Goal: Task Accomplishment & Management: Manage account settings

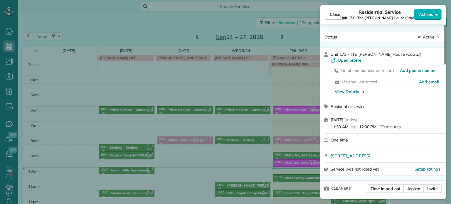
scroll to position [324, 0]
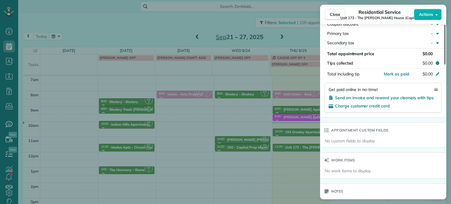
click at [176, 85] on div "Close Residential Service Unit 173 - The [PERSON_NAME] House (Capital) Actions …" at bounding box center [225, 102] width 451 height 204
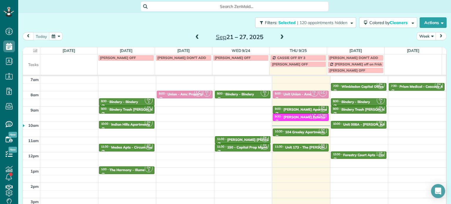
click at [279, 35] on span at bounding box center [282, 37] width 6 height 5
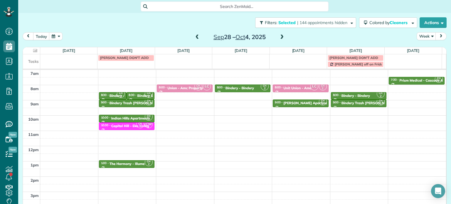
click at [279, 38] on span at bounding box center [282, 37] width 6 height 5
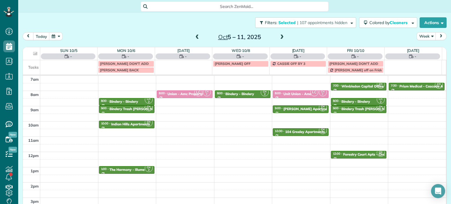
click at [194, 41] on span at bounding box center [197, 37] width 6 height 9
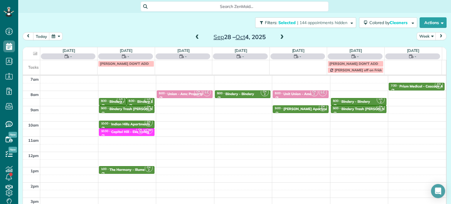
click at [194, 41] on span at bounding box center [197, 37] width 6 height 9
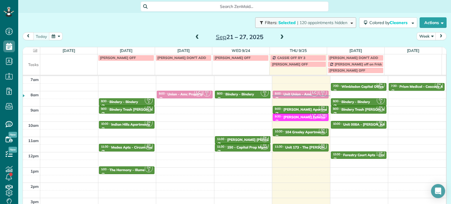
click at [290, 19] on button "Filters: Selected | 120 appointments hidden" at bounding box center [305, 22] width 101 height 11
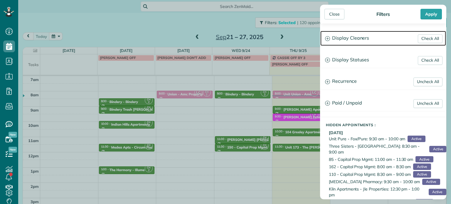
click at [354, 37] on h3 "Display Cleaners" at bounding box center [384, 38] width 126 height 15
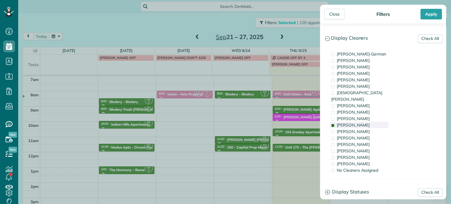
click at [347, 123] on span "[PERSON_NAME]" at bounding box center [353, 125] width 33 height 5
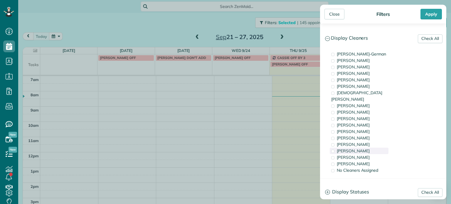
click at [351, 148] on span "[PERSON_NAME]" at bounding box center [353, 150] width 33 height 5
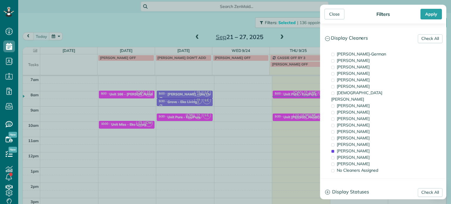
click at [257, 88] on div "Close Filters Apply Check All Display Cleaners [PERSON_NAME]-German [PERSON_NAM…" at bounding box center [225, 102] width 451 height 204
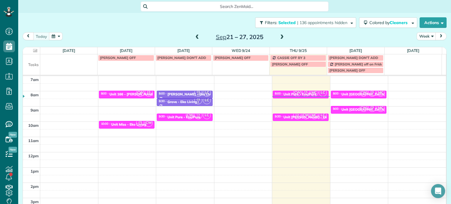
click at [194, 37] on span at bounding box center [197, 37] width 6 height 5
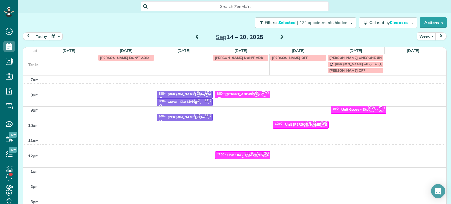
click at [245, 155] on span "LC" at bounding box center [248, 153] width 8 height 8
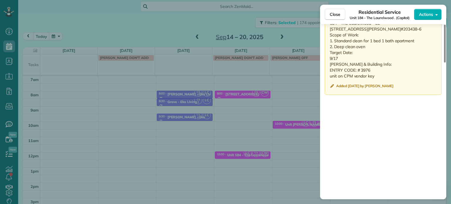
scroll to position [533, 0]
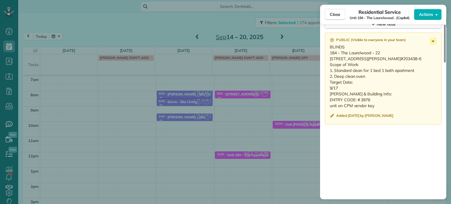
drag, startPoint x: 342, startPoint y: 108, endPoint x: 305, endPoint y: 35, distance: 82.0
click at [305, 35] on div "Close Residential Service Unit 184 - [GEOGRAPHIC_DATA] . (Capital) Actions Stat…" at bounding box center [225, 102] width 451 height 204
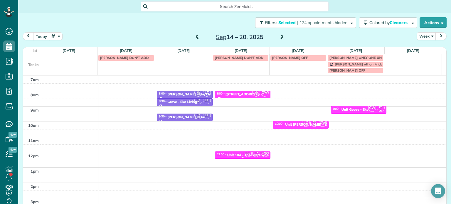
click at [252, 153] on span "CS 2" at bounding box center [256, 153] width 8 height 8
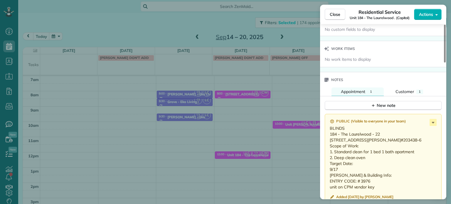
scroll to position [499, 0]
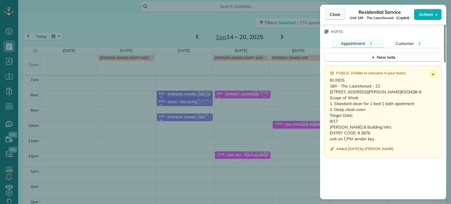
click at [335, 12] on span "Close" at bounding box center [335, 14] width 11 height 6
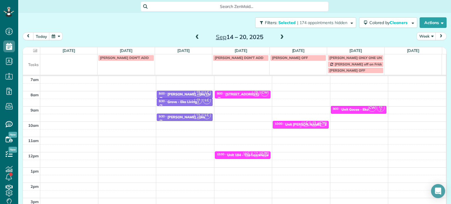
click at [302, 124] on span "LC" at bounding box center [306, 123] width 8 height 8
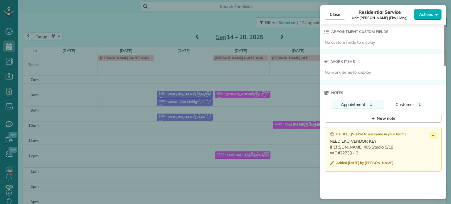
scroll to position [470, 0]
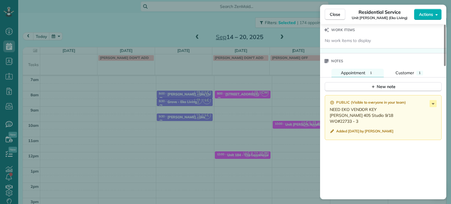
click at [215, 18] on div "Close Residential Service Unit [PERSON_NAME] (Eko Living) Actions Status Active…" at bounding box center [225, 102] width 451 height 204
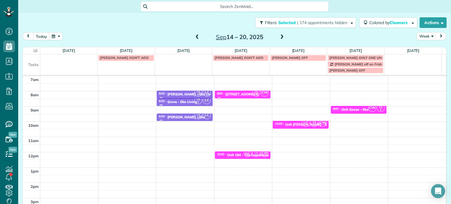
click at [279, 37] on span at bounding box center [282, 37] width 6 height 5
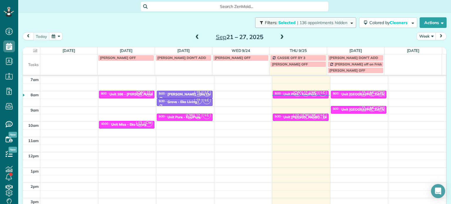
click at [318, 19] on button "Filters: Selected | 136 appointments hidden" at bounding box center [305, 22] width 101 height 11
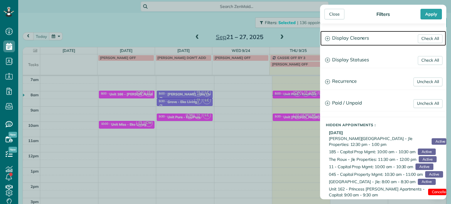
click at [370, 43] on h3 "Display Cleaners" at bounding box center [384, 38] width 126 height 15
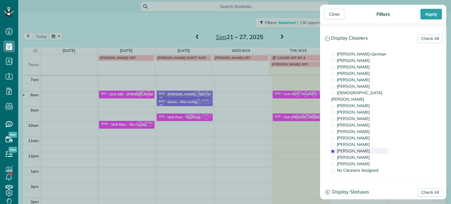
click at [365, 148] on div "[PERSON_NAME]" at bounding box center [359, 151] width 59 height 6
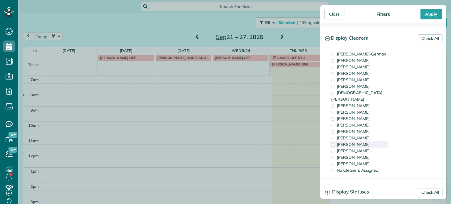
click at [365, 141] on div "[PERSON_NAME]" at bounding box center [359, 144] width 59 height 6
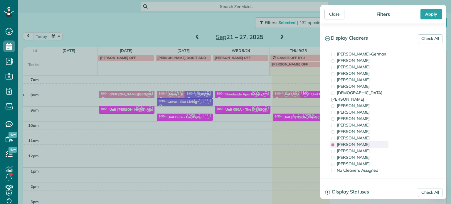
click at [365, 141] on div "[PERSON_NAME]" at bounding box center [359, 144] width 59 height 6
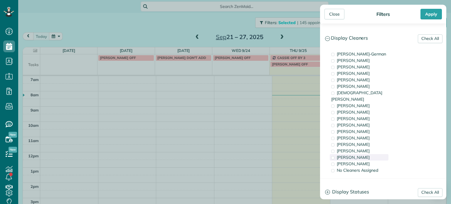
click at [370, 154] on div "[PERSON_NAME]" at bounding box center [359, 157] width 59 height 6
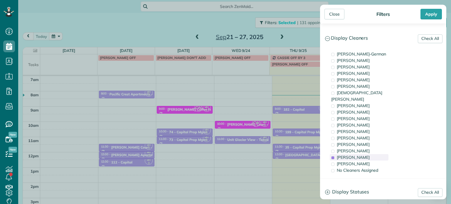
click at [370, 154] on div "[PERSON_NAME]" at bounding box center [359, 157] width 59 height 6
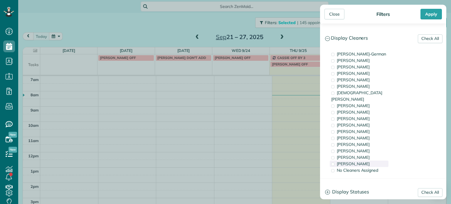
click at [370, 161] on div "[PERSON_NAME]" at bounding box center [359, 164] width 59 height 6
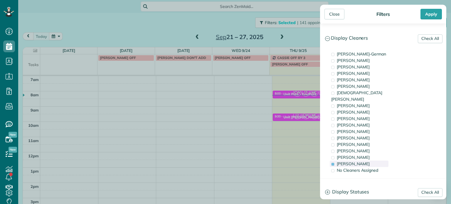
click at [369, 161] on div "[PERSON_NAME]" at bounding box center [359, 164] width 59 height 6
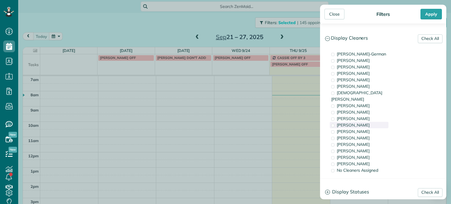
click at [363, 122] on div "[PERSON_NAME]" at bounding box center [359, 125] width 59 height 6
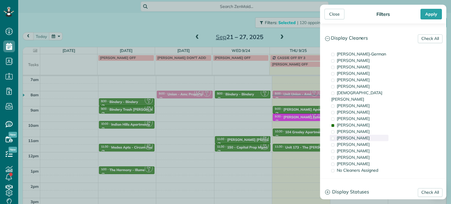
drag, startPoint x: 363, startPoint y: 120, endPoint x: 369, endPoint y: 133, distance: 13.7
click at [364, 122] on div "[PERSON_NAME]" at bounding box center [359, 125] width 59 height 6
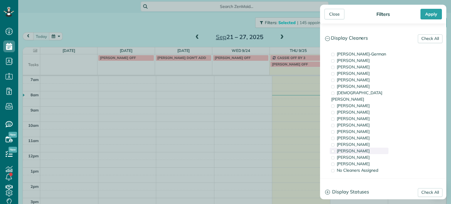
click at [370, 148] on div "[PERSON_NAME]" at bounding box center [359, 151] width 59 height 6
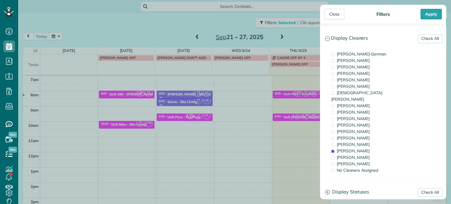
click at [253, 98] on div "Close Filters Apply Check All Display Cleaners [PERSON_NAME]-German [PERSON_NAM…" at bounding box center [225, 102] width 451 height 204
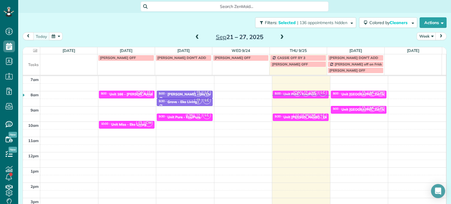
click at [194, 36] on span at bounding box center [197, 37] width 6 height 5
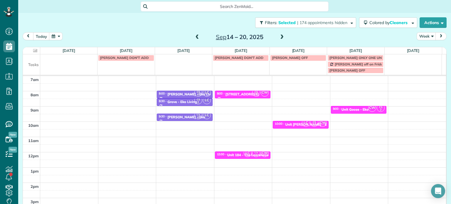
click at [196, 37] on span at bounding box center [197, 37] width 6 height 5
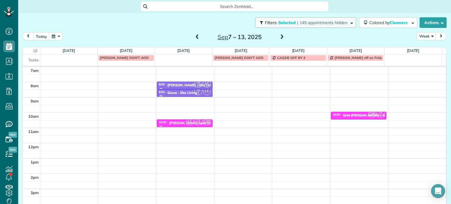
click at [309, 24] on span "| 145 appointments hidden" at bounding box center [322, 22] width 50 height 5
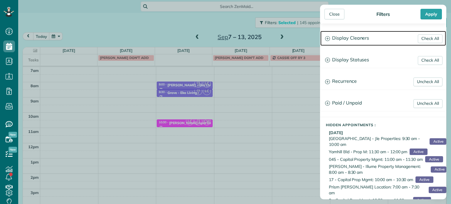
click at [365, 40] on h3 "Display Cleaners" at bounding box center [384, 38] width 126 height 15
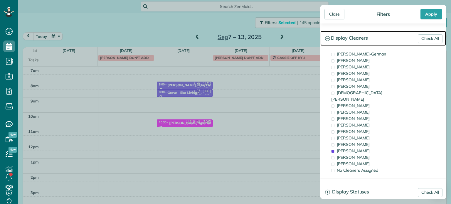
click at [362, 34] on h3 "Display Cleaners" at bounding box center [384, 38] width 126 height 15
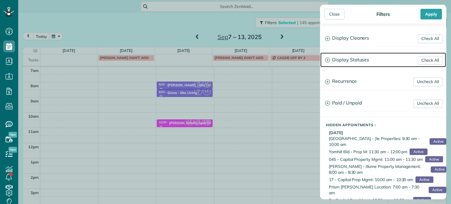
click at [371, 60] on h3 "Display Statuses" at bounding box center [384, 60] width 126 height 15
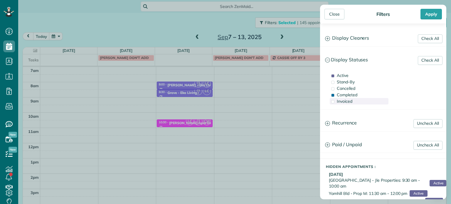
click at [357, 103] on div "Invoiced" at bounding box center [359, 101] width 59 height 6
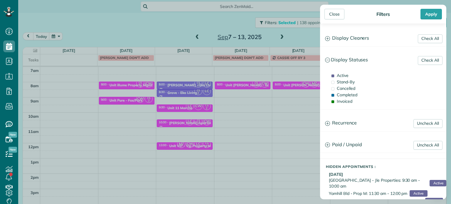
click at [235, 111] on div "Close Filters Apply Check All Display Cleaners [PERSON_NAME]-German [PERSON_NAM…" at bounding box center [225, 102] width 451 height 204
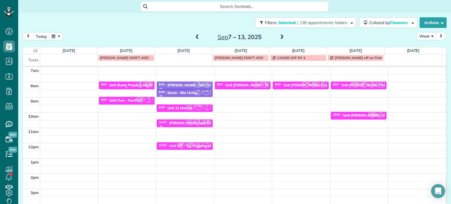
click at [131, 85] on div "Unit illume Property Mgmt" at bounding box center [131, 85] width 43 height 4
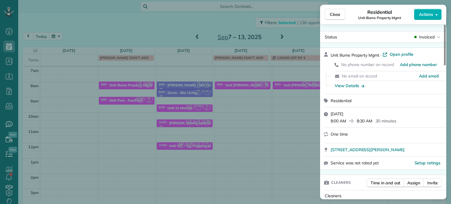
click at [128, 89] on div "Close Residential Unit illume Property Mgmt Actions Status Invoiced Unit illume…" at bounding box center [225, 102] width 451 height 204
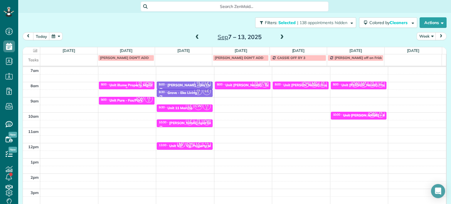
click at [123, 85] on div "Unit illume Property Mgmt" at bounding box center [131, 85] width 43 height 4
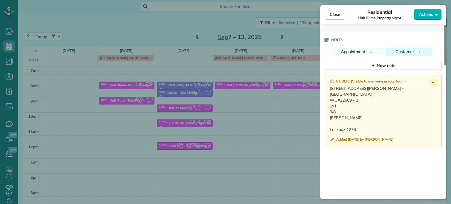
scroll to position [472, 0]
drag, startPoint x: 161, startPoint y: 110, endPoint x: 124, endPoint y: 103, distance: 37.6
click at [160, 110] on div "Close Residential Unit illume Property Mgmt Actions Status Invoiced Unit illume…" at bounding box center [225, 102] width 451 height 204
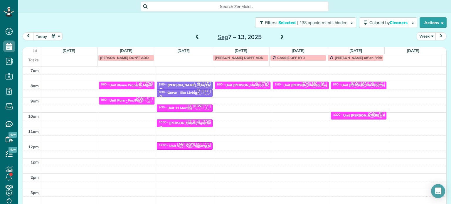
click at [123, 102] on div at bounding box center [126, 103] width 55 height 2
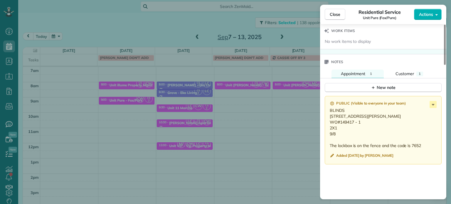
scroll to position [472, 0]
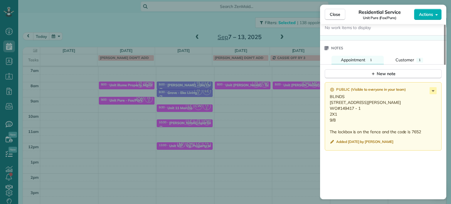
click at [244, 98] on div "Close Residential Service Unit Pure (Fox/Pure) Actions Status Invoiced Unit Pur…" at bounding box center [225, 102] width 451 height 204
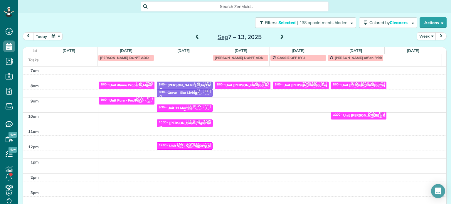
click at [181, 108] on div "Unit 11 Marche" at bounding box center [179, 108] width 25 height 4
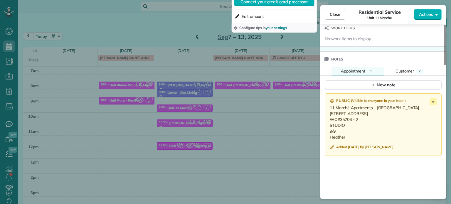
scroll to position [501, 0]
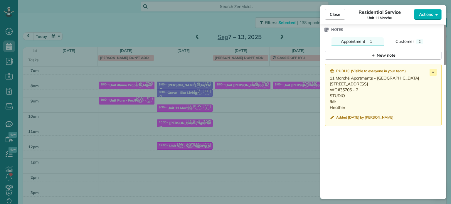
click at [231, 136] on div "Close Residential Service Unit 11 Marche Actions Status Invoiced Unit 11 Marche…" at bounding box center [225, 102] width 451 height 204
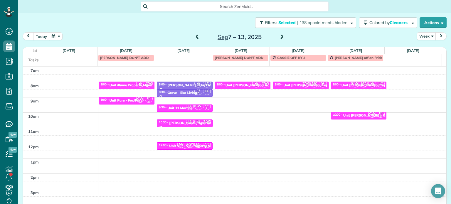
click at [186, 146] on span "CW" at bounding box center [190, 144] width 8 height 8
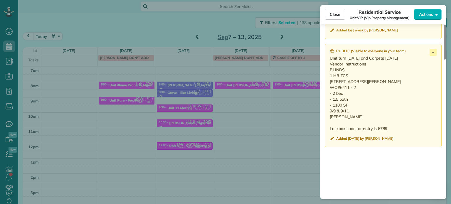
scroll to position [531, 0]
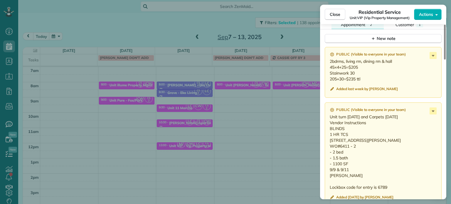
click at [248, 123] on div "Close Residential Service Unit VIP (Vip Property Management) Actions Status Inv…" at bounding box center [225, 102] width 451 height 204
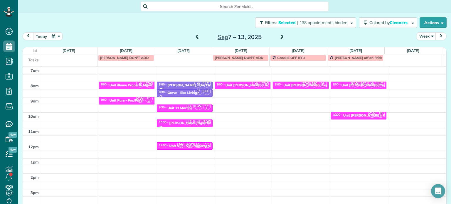
click at [238, 85] on div "Unit [PERSON_NAME] - Rcm Property" at bounding box center [257, 85] width 62 height 4
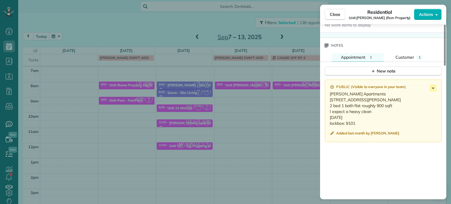
scroll to position [500, 0]
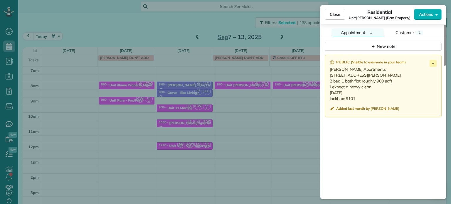
click at [278, 84] on div "Close Residential Unit [PERSON_NAME] (Rcm Property) Actions Status Invoiced Uni…" at bounding box center [225, 102] width 451 height 204
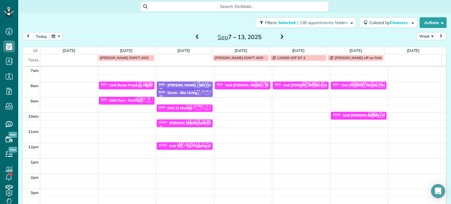
drag, startPoint x: 295, startPoint y: 85, endPoint x: 291, endPoint y: 85, distance: 3.5
click at [295, 85] on div "Unit [PERSON_NAME] Property Management" at bounding box center [320, 85] width 74 height 4
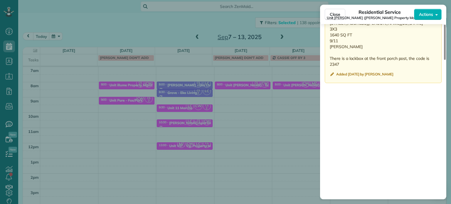
scroll to position [588, 0]
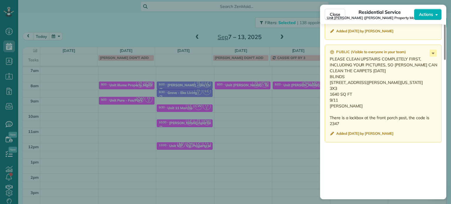
click at [298, 108] on div "Close Residential Service Unit [PERSON_NAME] ([PERSON_NAME] Property Management…" at bounding box center [225, 102] width 451 height 204
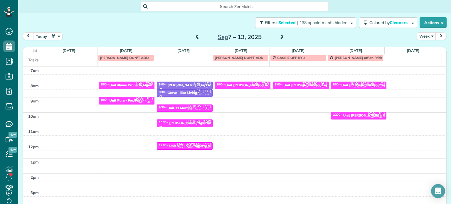
click at [351, 84] on span "CW" at bounding box center [355, 84] width 8 height 8
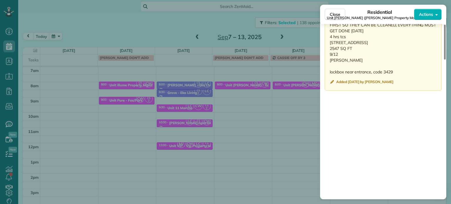
scroll to position [620, 0]
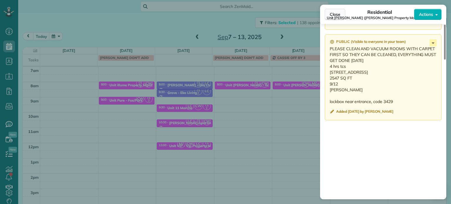
click at [331, 14] on span "Close" at bounding box center [335, 14] width 11 height 6
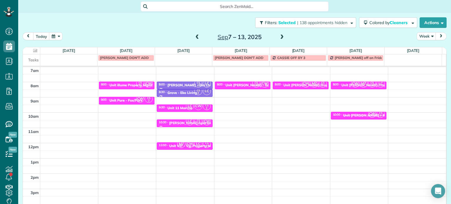
click at [280, 36] on span at bounding box center [282, 37] width 6 height 5
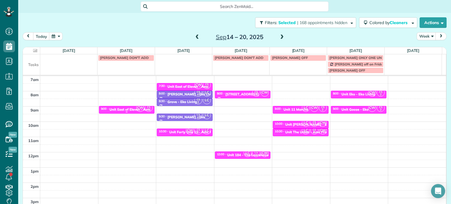
click at [122, 110] on div "Unit East of Eleven - Amc" at bounding box center [130, 110] width 41 height 4
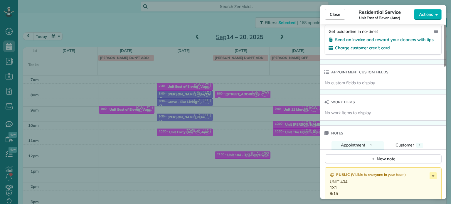
scroll to position [447, 0]
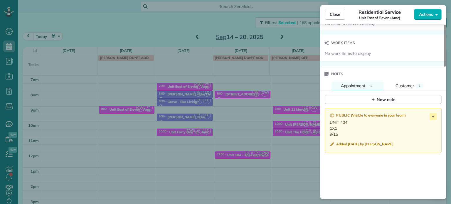
click at [218, 140] on div "Close Residential Service Unit East of Eleven (Amc) Actions Status Invoiced Uni…" at bounding box center [225, 102] width 451 height 204
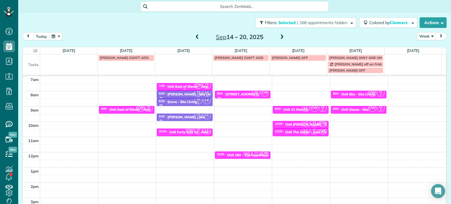
click at [185, 87] on div "Unit East of Eleven - Amc" at bounding box center [187, 87] width 41 height 4
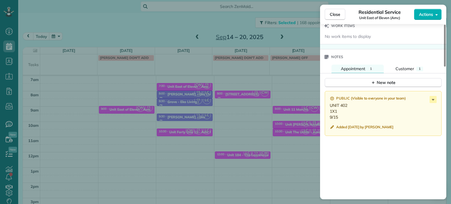
scroll to position [472, 0]
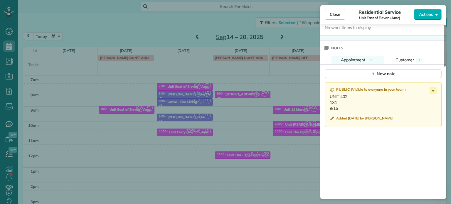
click at [195, 127] on div "Close Residential Service Unit East of Eleven (Amc) Actions Status Invoiced Uni…" at bounding box center [225, 102] width 451 height 204
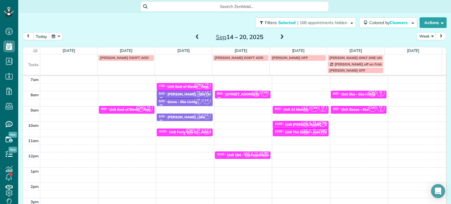
click at [187, 132] on span "CW" at bounding box center [190, 131] width 8 height 8
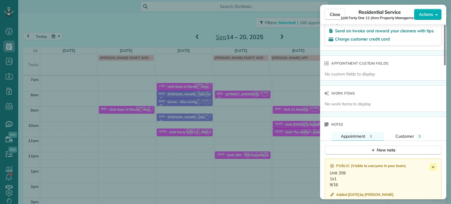
scroll to position [442, 0]
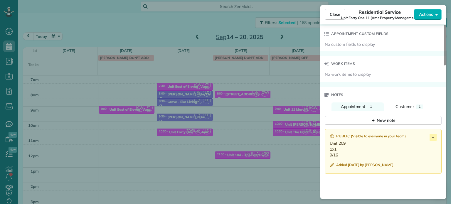
click at [253, 117] on div "Close Residential Service Unit Forty One 11 (Amc Property Management) Actions S…" at bounding box center [225, 102] width 451 height 204
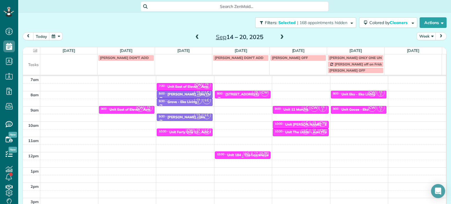
click at [253, 152] on span "CS 2" at bounding box center [256, 153] width 8 height 8
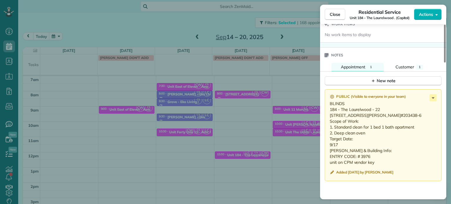
scroll to position [474, 0]
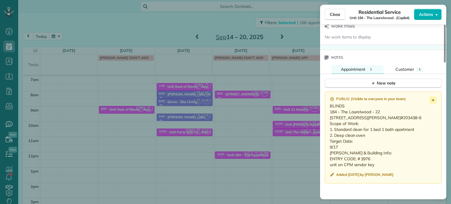
click at [297, 120] on div "Close Residential Service Unit 184 - [GEOGRAPHIC_DATA] . (Capital) Actions Stat…" at bounding box center [225, 102] width 451 height 204
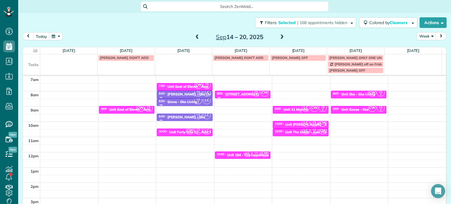
click at [294, 109] on div "Unit 11 Marche" at bounding box center [295, 110] width 25 height 4
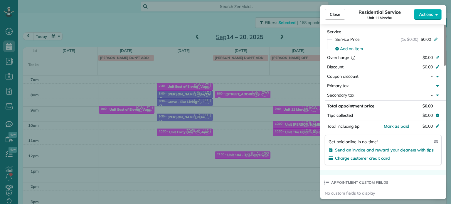
scroll to position [470, 0]
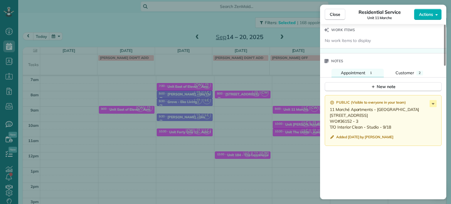
click at [293, 123] on div "Close Residential Service Unit 11 Marche Actions Status Invoiced Unit 11 Marche…" at bounding box center [225, 102] width 451 height 204
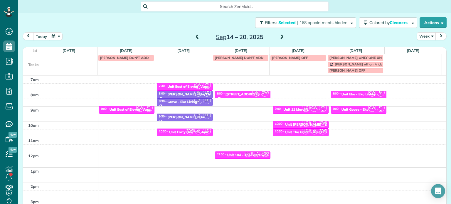
click at [302, 127] on span "LC" at bounding box center [306, 123] width 8 height 8
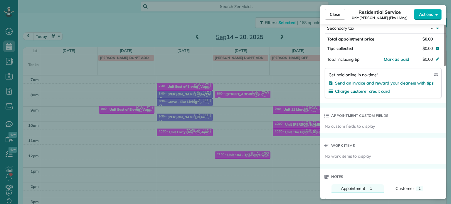
scroll to position [443, 0]
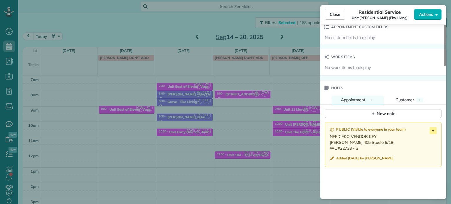
click at [434, 132] on icon at bounding box center [433, 130] width 7 height 7
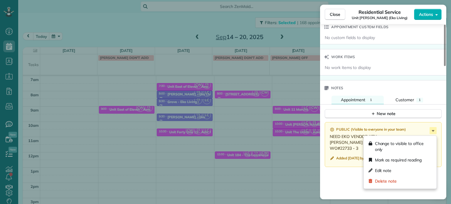
drag, startPoint x: 291, startPoint y: 136, endPoint x: 293, endPoint y: 136, distance: 3.0
click at [291, 136] on div "Close Residential Service Unit [PERSON_NAME] (Eko Living) Actions Status Active…" at bounding box center [225, 102] width 451 height 204
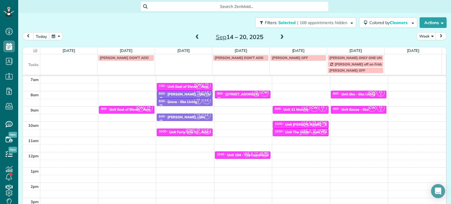
click at [302, 132] on span "LC" at bounding box center [306, 131] width 8 height 8
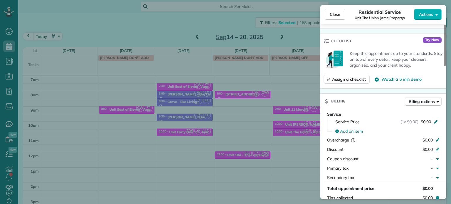
scroll to position [500, 0]
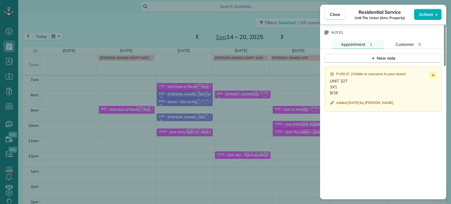
click at [294, 88] on div "Close Residential Service Unit The Union (Amc Property) Actions Status Invoiced…" at bounding box center [225, 102] width 451 height 204
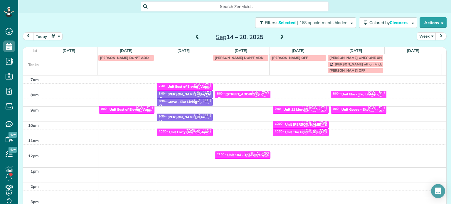
click at [342, 93] on div "Unit Eko - Eko Living" at bounding box center [359, 94] width 34 height 4
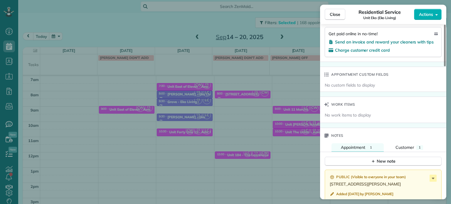
scroll to position [415, 0]
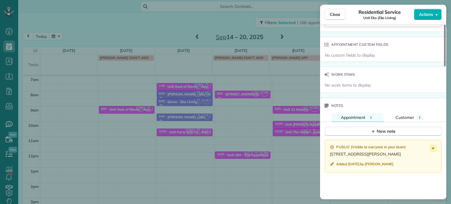
click at [287, 81] on div "Close Residential Service Unit Eko (Eko Living) Actions Status Invoiced Unit Ek…" at bounding box center [225, 102] width 451 height 204
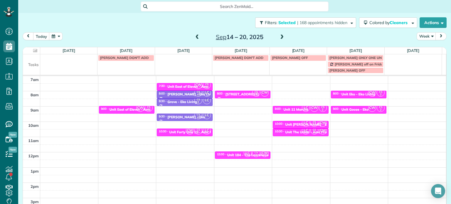
click at [280, 37] on span at bounding box center [282, 37] width 6 height 5
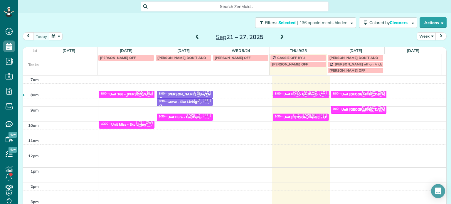
click at [127, 95] on div "Unit 166 - [PERSON_NAME][GEOGRAPHIC_DATA] - Capital" at bounding box center [158, 94] width 97 height 4
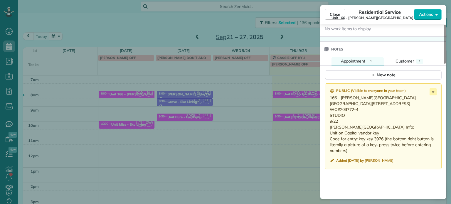
scroll to position [499, 0]
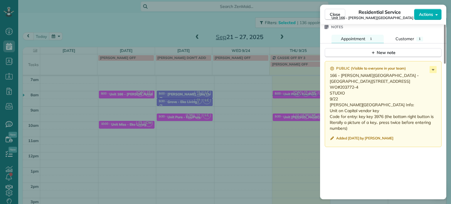
click at [203, 118] on div "Close Residential Service Unit [STREET_ADDRESS][PERSON_NAME] (Capital) Actions …" at bounding box center [225, 102] width 451 height 204
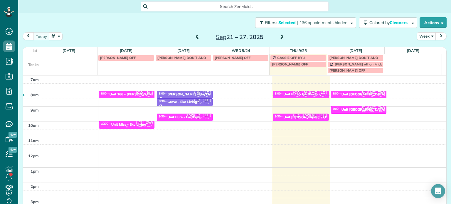
click at [132, 123] on div "Unit Miss - Eko Living" at bounding box center [128, 125] width 35 height 4
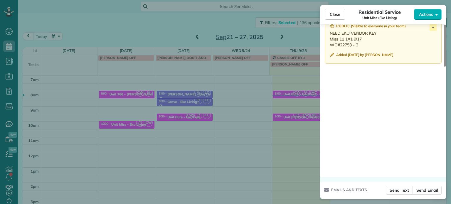
scroll to position [523, 0]
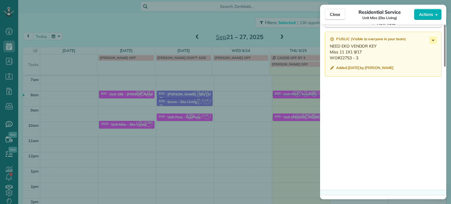
click at [257, 92] on div "Close Residential Service Unit Miss (Eko Living) Actions Status Active Unit Mis…" at bounding box center [225, 102] width 451 height 204
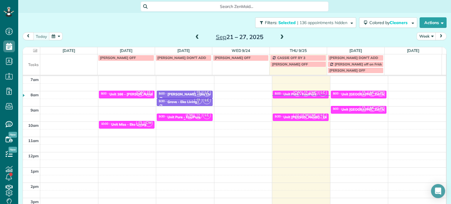
click at [177, 118] on div "Unit Pure - Fox/Pure" at bounding box center [183, 117] width 33 height 4
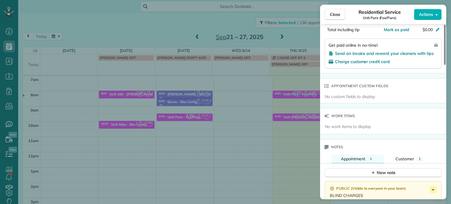
scroll to position [443, 0]
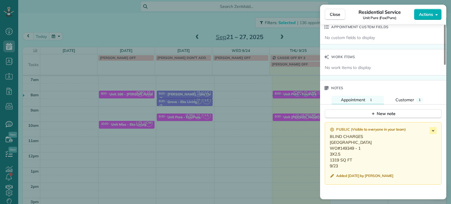
click at [118, 28] on div "Close Residential Service Unit Pure (Fox/Pure) Actions Status Active Unit Pure …" at bounding box center [225, 102] width 451 height 204
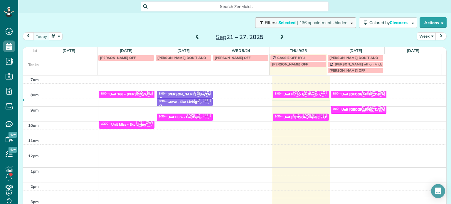
click at [301, 24] on span "| 136 appointments hidden" at bounding box center [322, 22] width 50 height 5
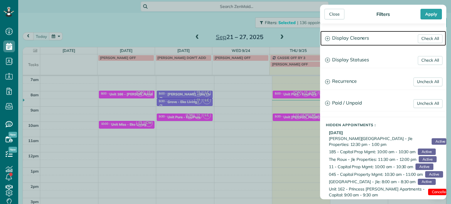
click at [353, 40] on h3 "Display Cleaners" at bounding box center [384, 38] width 126 height 15
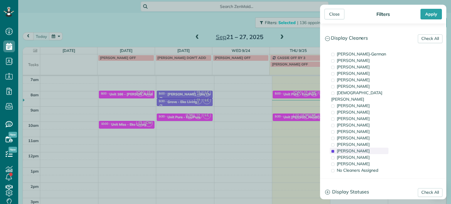
click at [363, 148] on div "[PERSON_NAME]" at bounding box center [359, 151] width 59 height 6
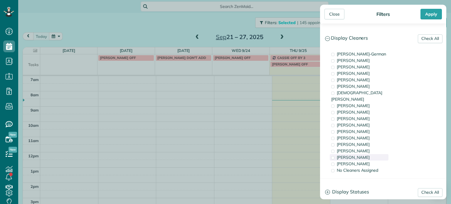
click at [365, 154] on div "[PERSON_NAME]" at bounding box center [359, 157] width 59 height 6
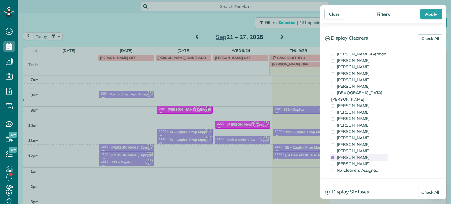
click at [365, 154] on div "[PERSON_NAME]" at bounding box center [359, 157] width 59 height 6
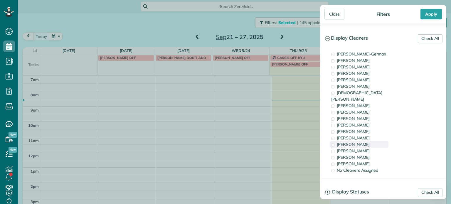
click at [366, 141] on div "[PERSON_NAME]" at bounding box center [359, 144] width 59 height 6
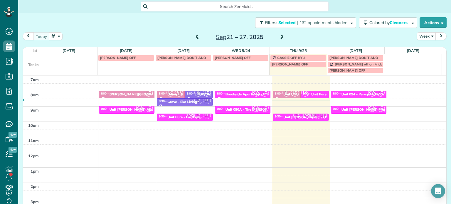
click at [246, 100] on div "Close Filters Apply Check All Display Cleaners [PERSON_NAME]-German [PERSON_NAM…" at bounding box center [225, 102] width 451 height 204
click at [136, 108] on span "CW" at bounding box center [140, 108] width 8 height 8
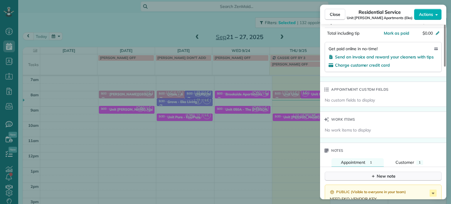
scroll to position [472, 0]
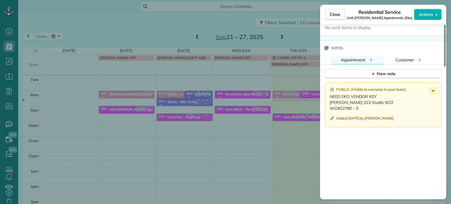
click at [338, 14] on span "Close" at bounding box center [335, 14] width 11 height 6
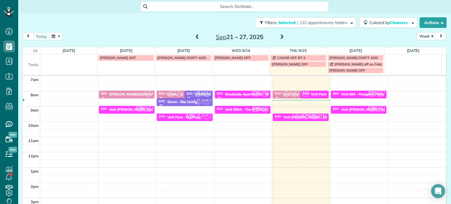
click at [195, 35] on span at bounding box center [197, 37] width 6 height 5
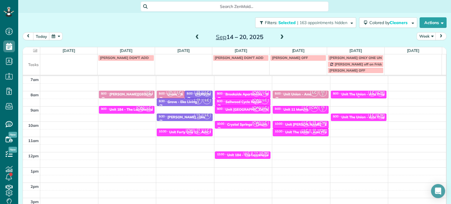
click at [349, 93] on div "Unit The Union - Amc Property" at bounding box center [367, 94] width 50 height 4
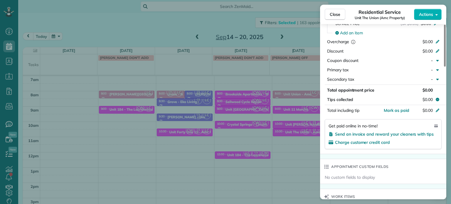
scroll to position [412, 0]
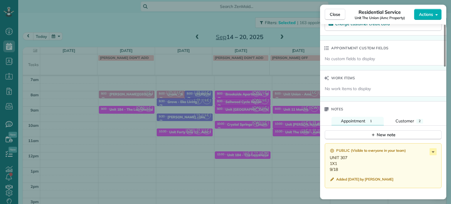
click at [294, 132] on div "Close Residential Service Unit The Union (Amc Property) Actions Status Invoiced…" at bounding box center [225, 102] width 451 height 204
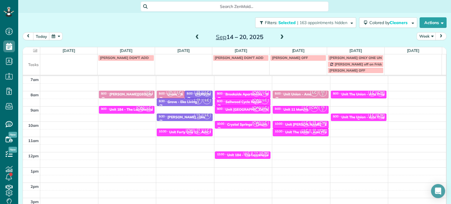
click at [358, 118] on div "Unit The Union - Amc Property" at bounding box center [367, 117] width 50 height 4
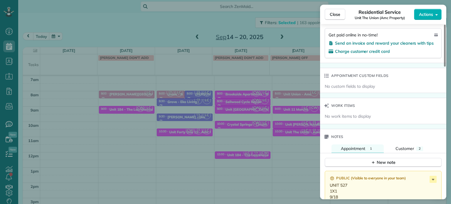
scroll to position [444, 0]
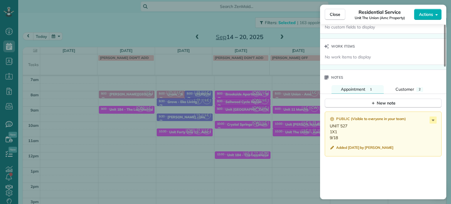
click at [266, 117] on div "Close Residential Service Unit The Union (Amc Property) Actions Status Invoiced…" at bounding box center [225, 102] width 451 height 204
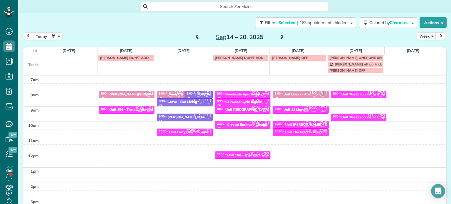
click at [295, 109] on div "Unit 11 Marche" at bounding box center [295, 110] width 25 height 4
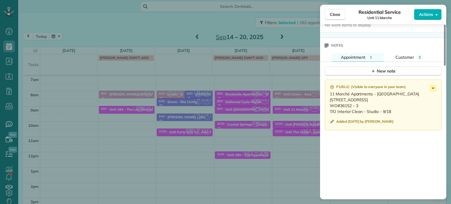
scroll to position [499, 0]
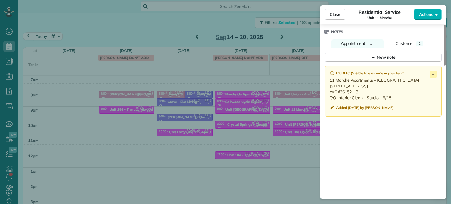
click at [306, 111] on div "Close Residential Service Unit 11 Marche Actions Status Invoiced Unit 11 Marche…" at bounding box center [225, 102] width 451 height 204
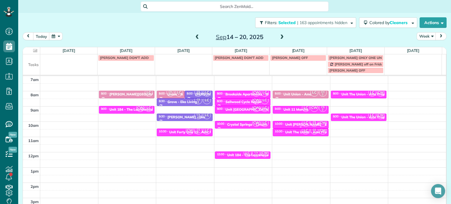
click at [292, 126] on div "Unit [PERSON_NAME] - Eko Living" at bounding box center [313, 125] width 56 height 4
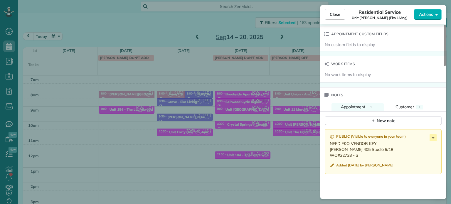
scroll to position [472, 0]
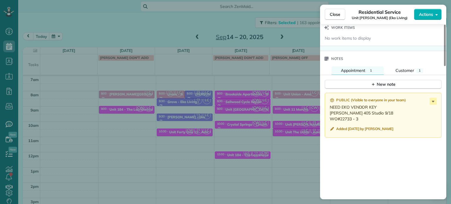
click at [298, 122] on div "Close Residential Service Unit [PERSON_NAME] (Eko Living) Actions Status Active…" at bounding box center [225, 102] width 451 height 204
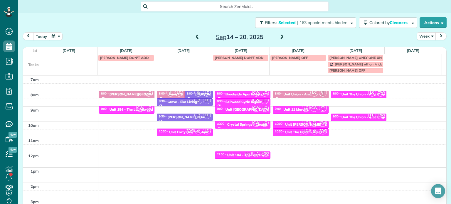
click at [293, 132] on div "Unit The Union - Amc Property" at bounding box center [310, 132] width 50 height 4
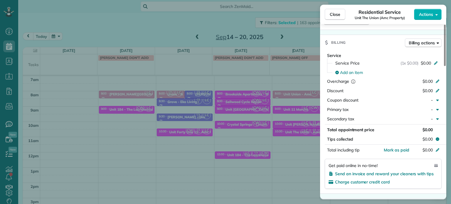
scroll to position [414, 0]
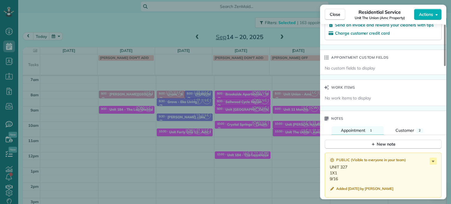
click at [273, 118] on div "Close Residential Service Unit The Union (Amc Property) Actions Status Invoiced…" at bounding box center [225, 102] width 451 height 204
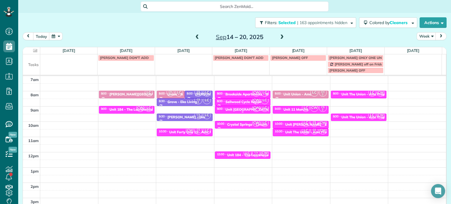
click at [242, 110] on div "Unit [GEOGRAPHIC_DATA] - [GEOGRAPHIC_DATA]" at bounding box center [267, 110] width 83 height 4
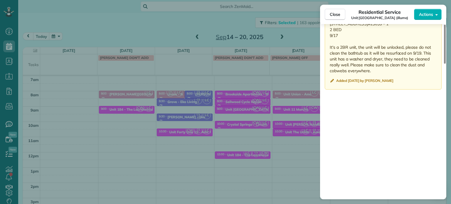
scroll to position [498, 0]
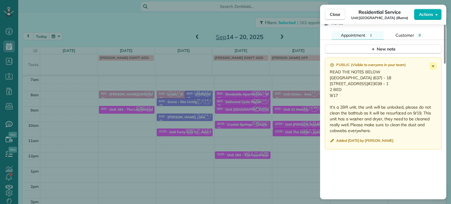
click at [222, 162] on div "Close Residential Service Unit [GEOGRAPHIC_DATA] (illume) Actions Status Invoic…" at bounding box center [225, 102] width 451 height 204
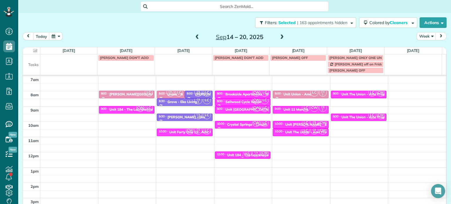
click at [228, 156] on div "Unit 184 - The Laurelwood . - Capital" at bounding box center [257, 155] width 61 height 4
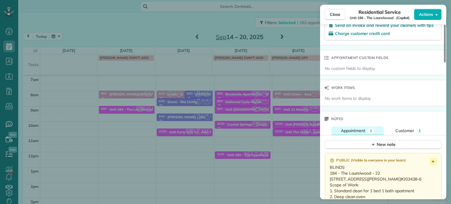
scroll to position [471, 0]
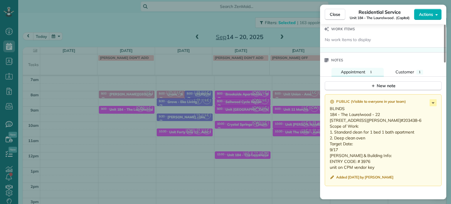
click at [247, 126] on div "Close Residential Service Unit 184 - [GEOGRAPHIC_DATA] . (Capital) Actions Stat…" at bounding box center [225, 102] width 451 height 204
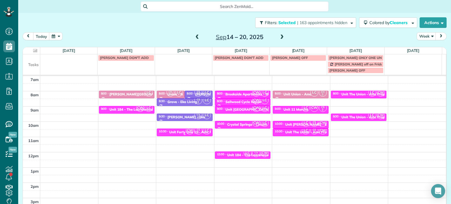
click at [195, 131] on small "2" at bounding box center [198, 133] width 7 height 6
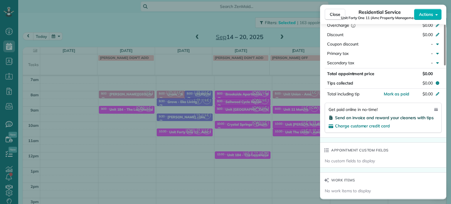
scroll to position [473, 0]
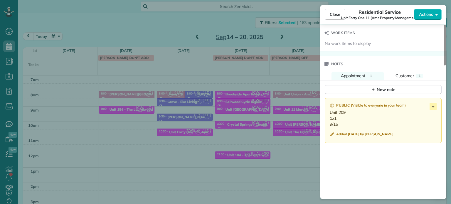
click at [276, 101] on div "Close Residential Service Unit Forty One 11 (Amc Property Management) Actions S…" at bounding box center [225, 102] width 451 height 204
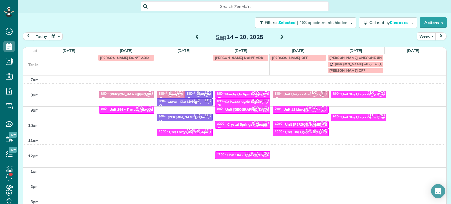
click at [136, 108] on span "CW" at bounding box center [140, 108] width 8 height 8
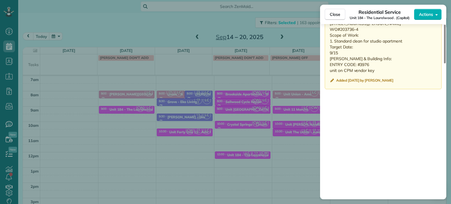
scroll to position [492, 0]
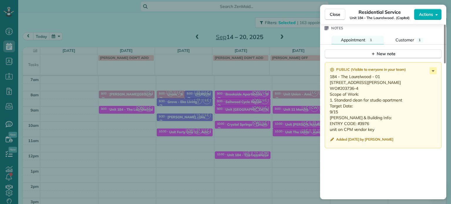
click at [221, 78] on div "Close Residential Service Unit 184 - [GEOGRAPHIC_DATA] . (Capital) Actions Stat…" at bounding box center [225, 102] width 451 height 204
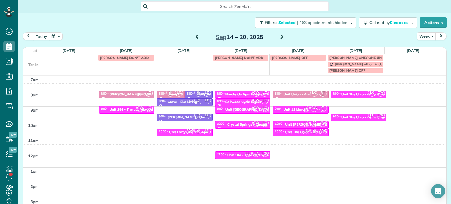
click at [195, 34] on span at bounding box center [197, 37] width 6 height 9
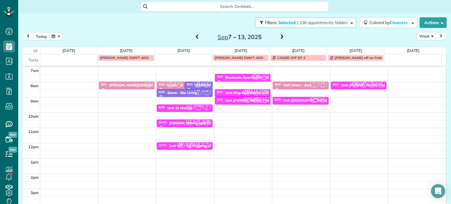
click at [332, 21] on span "| 136 appointments hidden" at bounding box center [322, 22] width 50 height 5
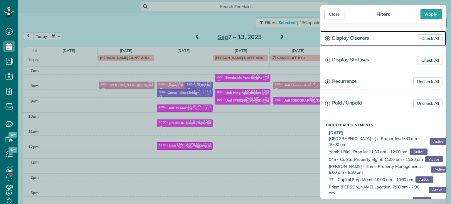
click at [346, 38] on h3 "Display Cleaners" at bounding box center [384, 38] width 126 height 15
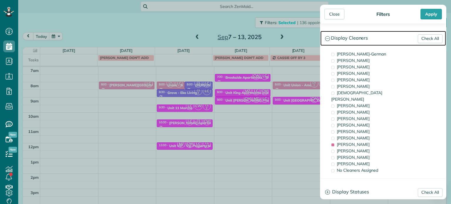
click at [362, 37] on h3 "Display Cleaners" at bounding box center [384, 38] width 126 height 15
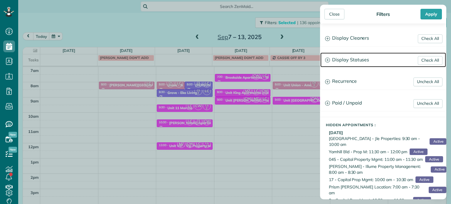
click at [365, 58] on h3 "Display Statuses" at bounding box center [384, 60] width 126 height 15
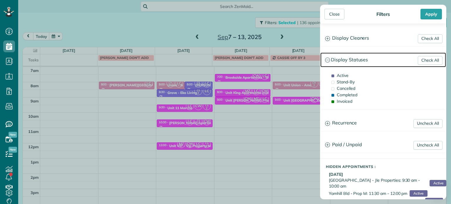
click at [364, 54] on h3 "Display Statuses" at bounding box center [384, 60] width 126 height 15
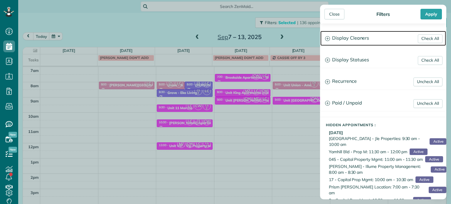
click at [362, 40] on h3 "Display Cleaners" at bounding box center [384, 38] width 126 height 15
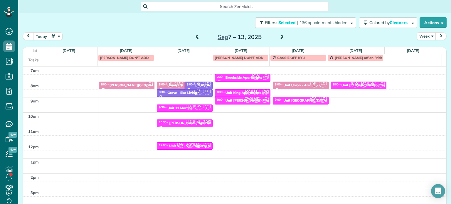
click at [190, 105] on div "Close Filters Apply Check All Display Cleaners [PERSON_NAME]-German [PERSON_NAM…" at bounding box center [225, 102] width 451 height 204
click at [181, 106] on div "Unit 11 Marche" at bounding box center [179, 108] width 25 height 4
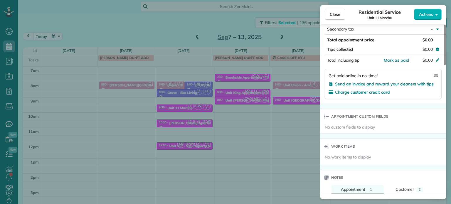
scroll to position [442, 0]
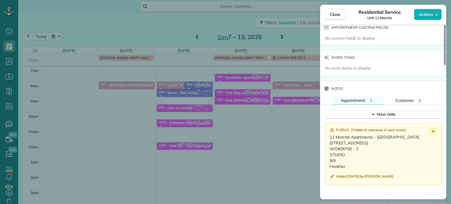
click at [182, 144] on div "Close Residential Service Unit 11 Marche Actions Status Invoiced Unit 11 Marche…" at bounding box center [225, 102] width 451 height 204
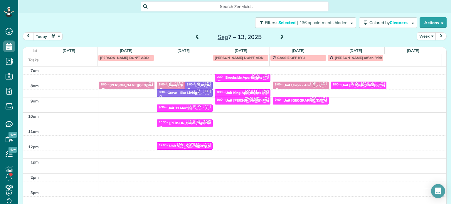
click at [186, 144] on span "CW" at bounding box center [190, 144] width 8 height 8
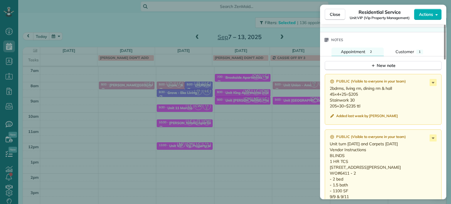
scroll to position [564, 0]
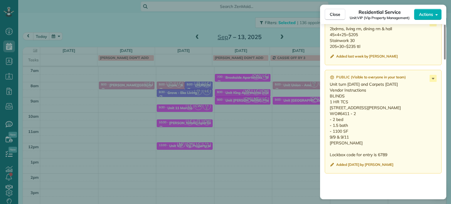
click at [294, 134] on div "Close Residential Service Unit VIP (Vip Property Management) Actions Status Inv…" at bounding box center [225, 102] width 451 height 204
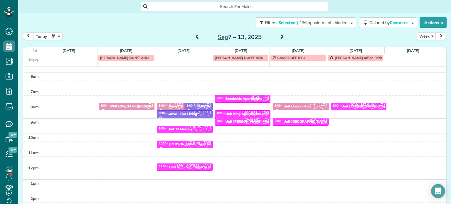
scroll to position [16, 0]
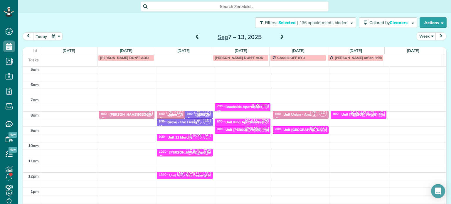
click at [244, 121] on span "MZ" at bounding box center [248, 121] width 8 height 8
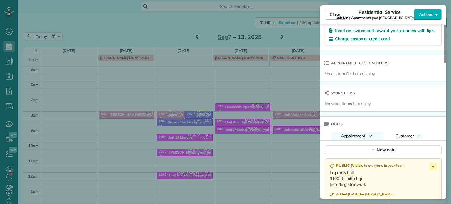
scroll to position [472, 0]
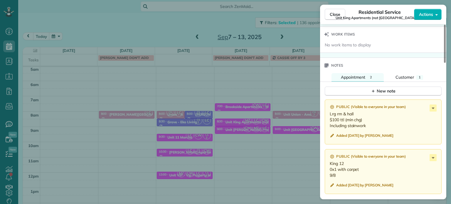
click at [256, 126] on div "Close Residential Service Unit King Apartments (not [GEOGRAPHIC_DATA]) (Jle) Ac…" at bounding box center [225, 102] width 451 height 204
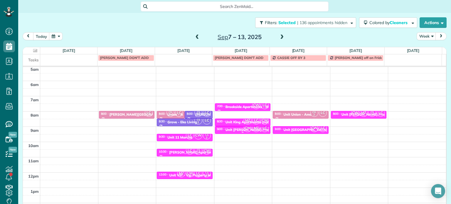
click at [244, 127] on span "CW" at bounding box center [248, 128] width 8 height 8
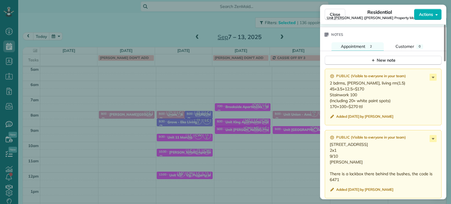
scroll to position [532, 0]
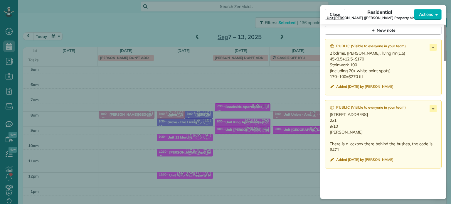
click at [289, 117] on div "Close Residential Unit [PERSON_NAME] ([PERSON_NAME] Property Management) Action…" at bounding box center [225, 102] width 451 height 204
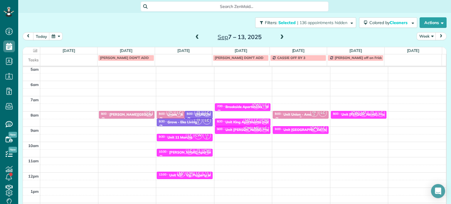
click at [297, 115] on div "Unit Union - Amc" at bounding box center [297, 115] width 28 height 4
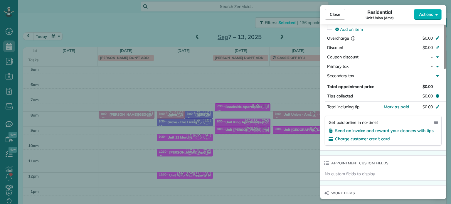
scroll to position [324, 0]
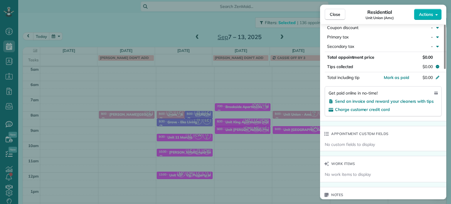
click at [252, 119] on div "Close Residential Unit Union (Amc) Actions Status Invoiced Unit Union (Amc) · O…" at bounding box center [225, 102] width 451 height 204
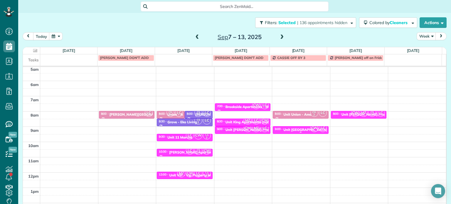
click at [291, 129] on div "Unit [GEOGRAPHIC_DATA] - Eko" at bounding box center [309, 130] width 53 height 4
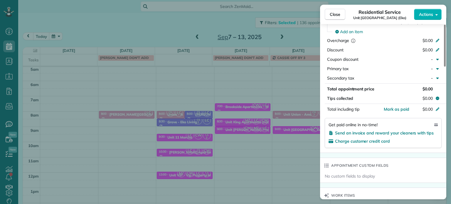
scroll to position [441, 0]
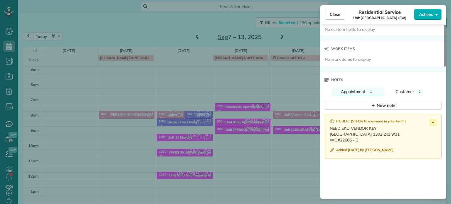
click at [280, 138] on div "Close Residential Service [GEOGRAPHIC_DATA] ([GEOGRAPHIC_DATA]) Actions Status …" at bounding box center [225, 102] width 451 height 204
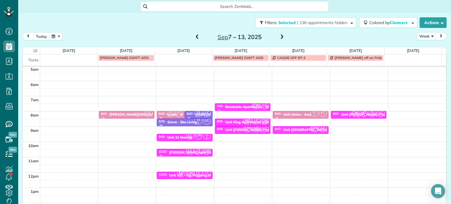
click at [352, 114] on span "CW" at bounding box center [355, 113] width 8 height 8
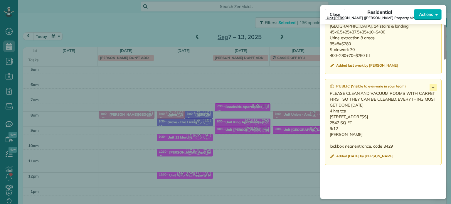
scroll to position [589, 0]
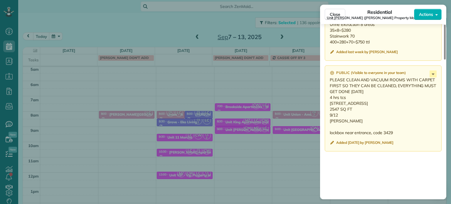
click at [254, 106] on div "Close Residential Unit [PERSON_NAME] ([PERSON_NAME] Property Management) Action…" at bounding box center [225, 102] width 451 height 204
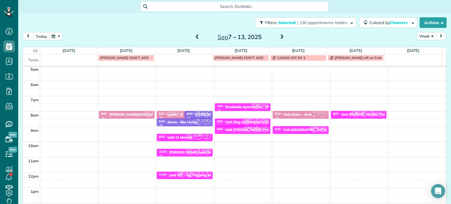
click at [279, 38] on span at bounding box center [282, 37] width 6 height 5
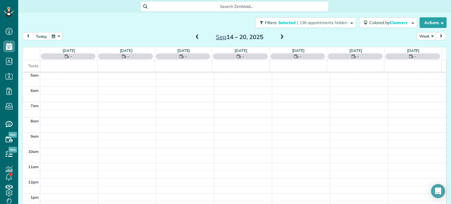
scroll to position [46, 0]
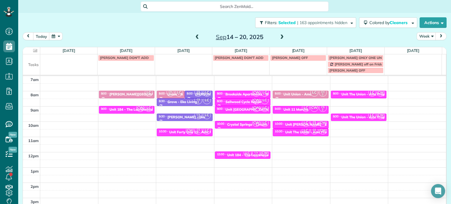
click at [281, 38] on span at bounding box center [282, 37] width 6 height 5
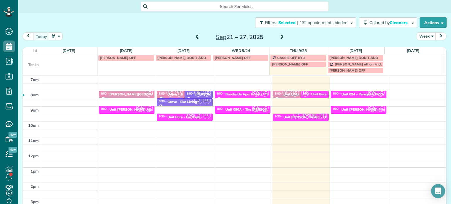
click at [279, 36] on span at bounding box center [282, 37] width 6 height 5
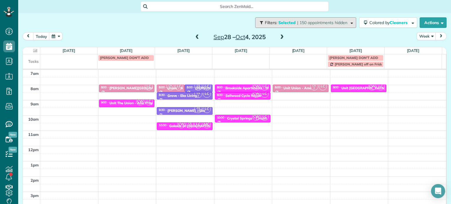
click at [300, 22] on span "| 150 appointments hidden" at bounding box center [322, 22] width 50 height 5
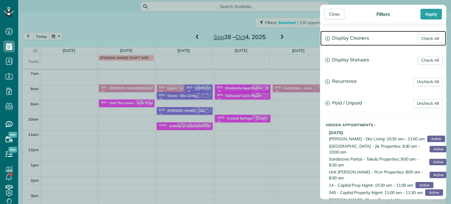
click at [346, 39] on h3 "Display Cleaners" at bounding box center [384, 38] width 126 height 15
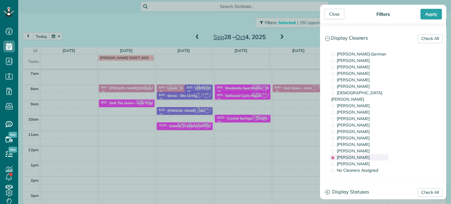
click at [354, 155] on span "[PERSON_NAME]" at bounding box center [353, 157] width 33 height 5
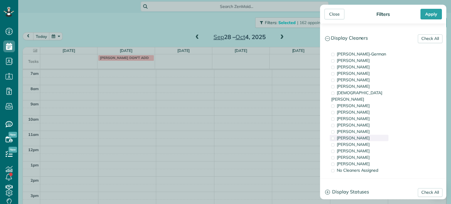
click at [357, 135] on span "[PERSON_NAME]" at bounding box center [353, 137] width 33 height 5
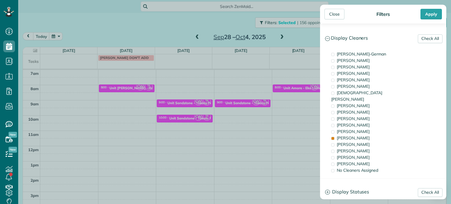
click at [215, 96] on div "Close Filters Apply Check All Display Cleaners [PERSON_NAME]-German [PERSON_NAM…" at bounding box center [225, 102] width 451 height 204
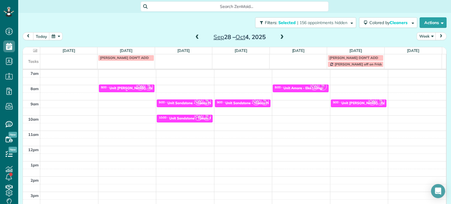
click at [130, 89] on div "Unit [PERSON_NAME] - Rcm Properties" at bounding box center [142, 88] width 64 height 4
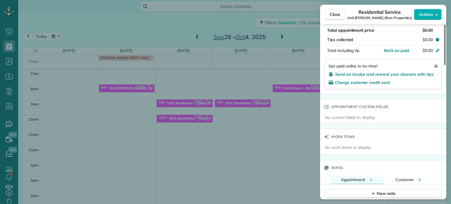
scroll to position [412, 0]
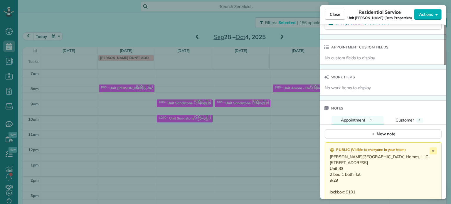
click at [244, 110] on div "Close Residential Service Unit [GEOGRAPHIC_DATA] (Rcm Properties) Actions Statu…" at bounding box center [225, 102] width 451 height 204
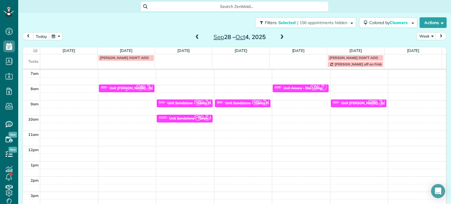
click at [133, 86] on div "Unit [PERSON_NAME] - Rcm Properties" at bounding box center [142, 88] width 64 height 4
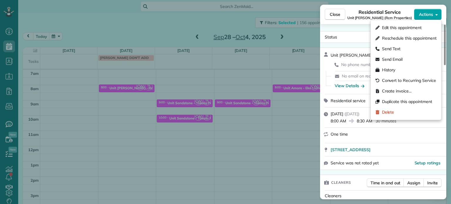
click at [427, 13] on span "Actions" at bounding box center [426, 14] width 14 height 6
click at [420, 28] on span "Edit this appointment" at bounding box center [402, 28] width 40 height 6
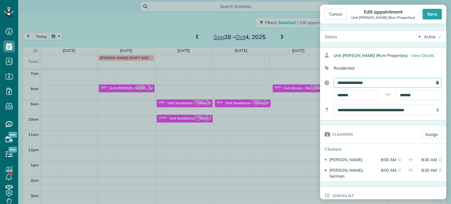
click at [372, 84] on input "**********" at bounding box center [388, 83] width 108 height 10
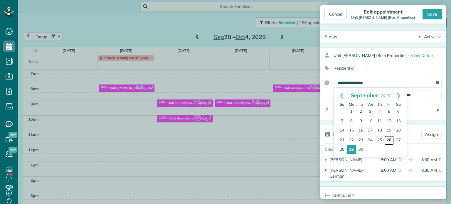
click at [389, 137] on link "26" at bounding box center [389, 140] width 9 height 9
type input "**********"
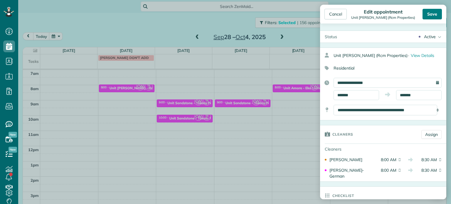
click at [428, 16] on div "Save" at bounding box center [432, 14] width 19 height 11
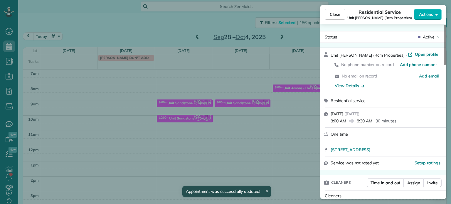
click at [170, 26] on div "Close Residential Service Unit [GEOGRAPHIC_DATA] (Rcm Properties) Actions Statu…" at bounding box center [225, 102] width 451 height 204
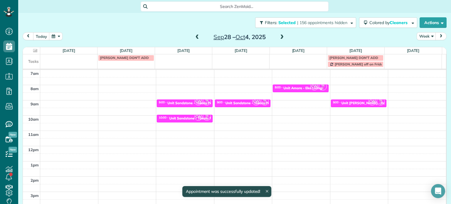
click at [198, 36] on div "[DATE] – [DATE]" at bounding box center [240, 36] width 94 height 9
click at [194, 37] on span at bounding box center [197, 37] width 6 height 5
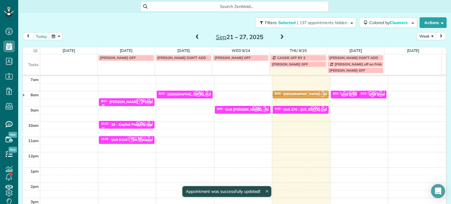
click at [368, 95] on span "CW" at bounding box center [372, 93] width 8 height 8
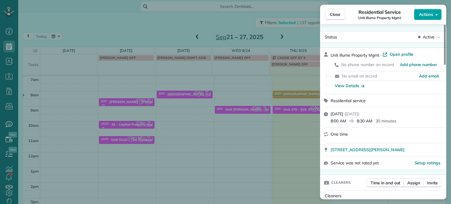
click at [427, 16] on span "Actions" at bounding box center [426, 14] width 14 height 6
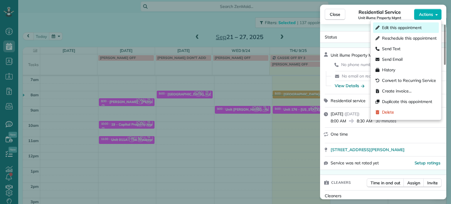
click at [403, 28] on span "Edit this appointment" at bounding box center [402, 28] width 40 height 6
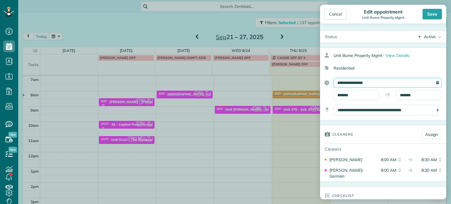
click at [355, 81] on input "**********" at bounding box center [388, 83] width 108 height 10
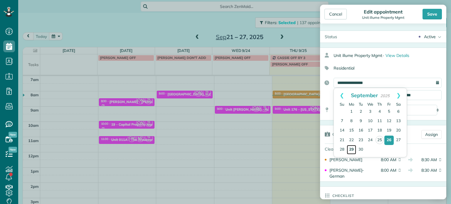
click at [353, 146] on link "29" at bounding box center [351, 149] width 9 height 9
type input "**********"
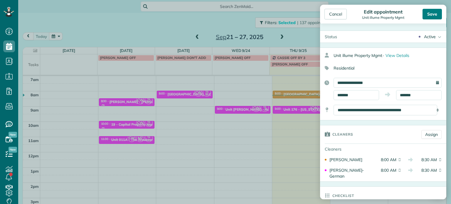
click at [432, 13] on div "Save" at bounding box center [432, 14] width 19 height 11
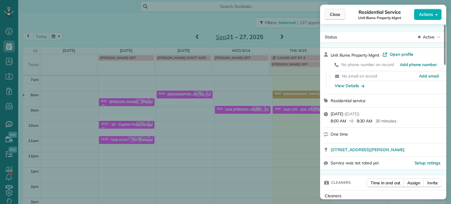
click at [329, 17] on button "Close" at bounding box center [335, 14] width 21 height 11
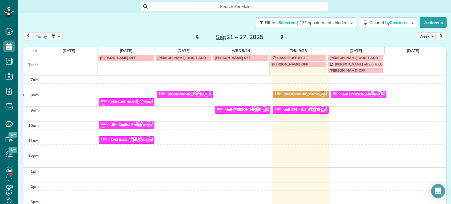
click at [280, 38] on span at bounding box center [282, 37] width 6 height 5
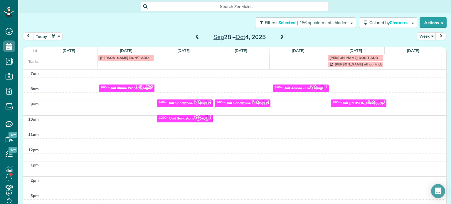
click at [129, 88] on div "Unit illume Property Mgmt" at bounding box center [131, 88] width 43 height 4
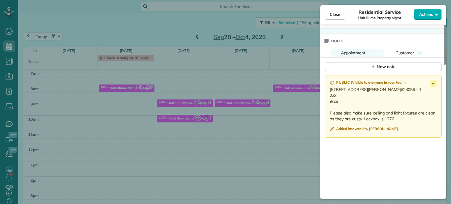
scroll to position [504, 0]
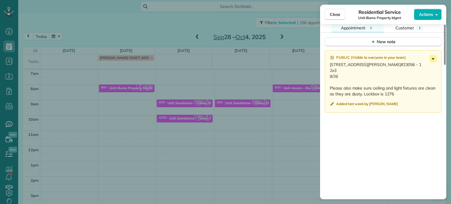
click at [432, 60] on icon at bounding box center [433, 58] width 7 height 7
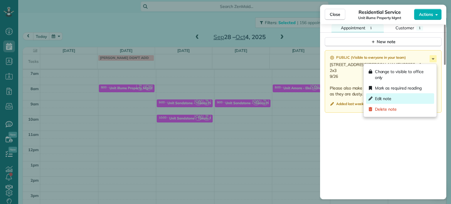
click at [406, 95] on div "Edit note" at bounding box center [400, 98] width 68 height 11
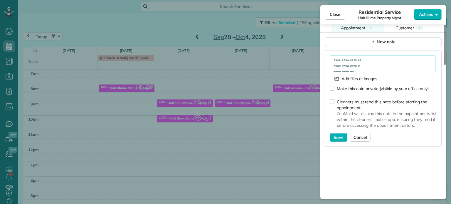
click at [378, 68] on textarea "**********" at bounding box center [383, 63] width 106 height 17
type textarea "**********"
click at [341, 138] on span "Save" at bounding box center [339, 138] width 10 height 6
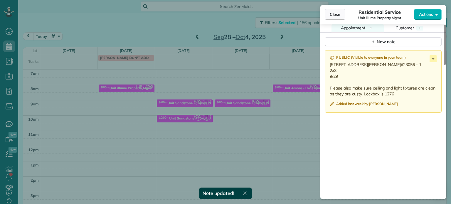
click at [333, 17] on button "Close" at bounding box center [335, 14] width 21 height 11
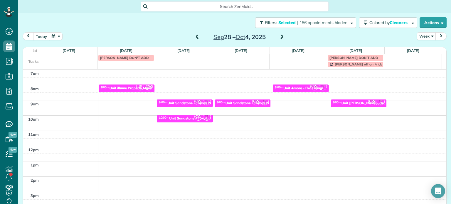
click at [194, 35] on span at bounding box center [197, 37] width 6 height 5
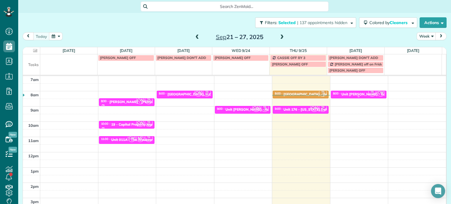
click at [346, 94] on div "Unit [PERSON_NAME] - Rcm Properties" at bounding box center [374, 94] width 64 height 4
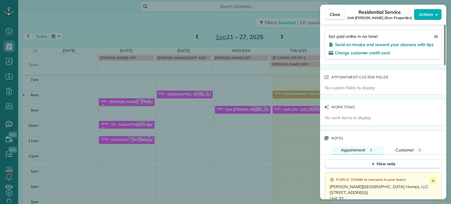
scroll to position [500, 0]
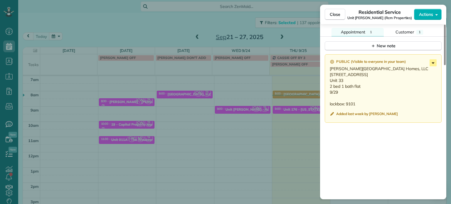
click at [435, 66] on icon at bounding box center [433, 62] width 7 height 7
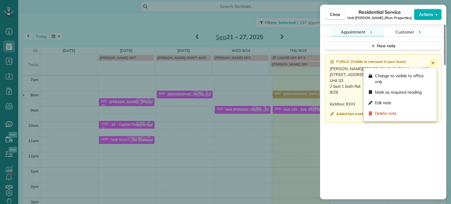
click at [350, 94] on p "[PERSON_NAME][GEOGRAPHIC_DATA] Homes, LLC [STREET_ADDRESS] Unit 33 2 bed 1 bath…" at bounding box center [384, 86] width 108 height 41
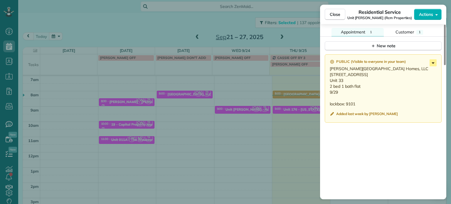
click at [434, 66] on icon at bounding box center [433, 62] width 7 height 7
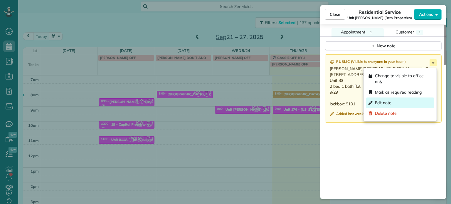
click at [409, 98] on div "Edit note" at bounding box center [400, 103] width 68 height 11
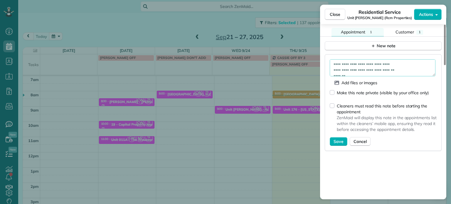
click at [411, 68] on textarea "**********" at bounding box center [383, 67] width 106 height 17
type textarea "**********"
click at [341, 141] on span "Save" at bounding box center [339, 142] width 10 height 6
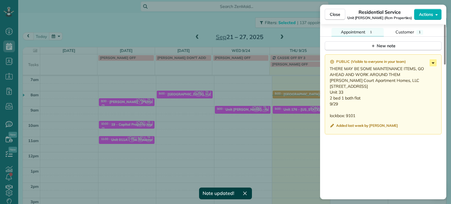
click at [434, 63] on icon at bounding box center [433, 62] width 7 height 7
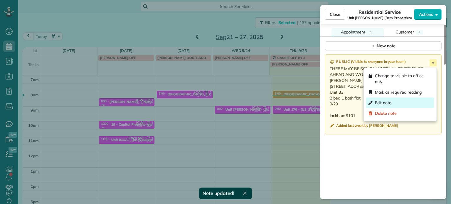
click at [403, 106] on div "Edit note" at bounding box center [400, 103] width 68 height 11
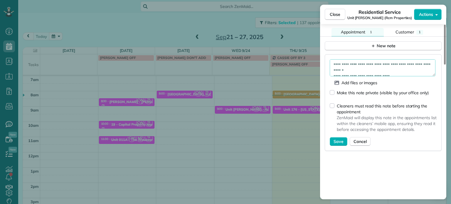
click at [404, 73] on textarea "**********" at bounding box center [383, 67] width 106 height 17
type textarea "**********"
click at [338, 144] on span "Save" at bounding box center [339, 142] width 10 height 6
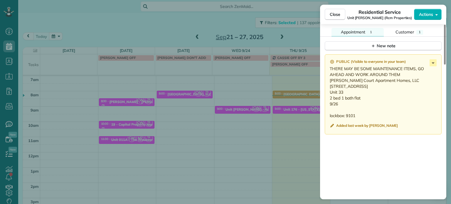
click at [301, 26] on div "Close Residential Service Unit [GEOGRAPHIC_DATA] (Rcm Properties) Actions Statu…" at bounding box center [225, 102] width 451 height 204
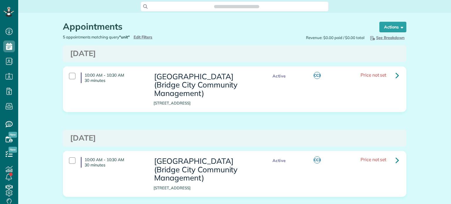
scroll to position [3, 3]
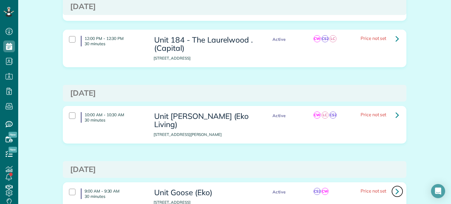
click at [396, 186] on icon at bounding box center [398, 191] width 4 height 10
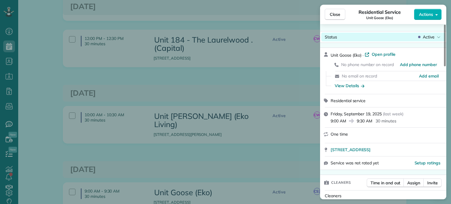
click at [431, 40] on span "Active" at bounding box center [429, 37] width 12 height 6
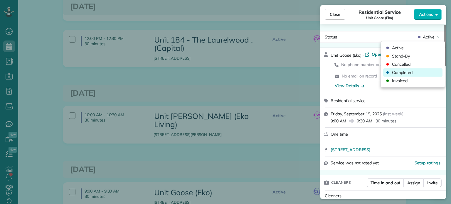
click at [420, 72] on div "Completed" at bounding box center [412, 72] width 59 height 8
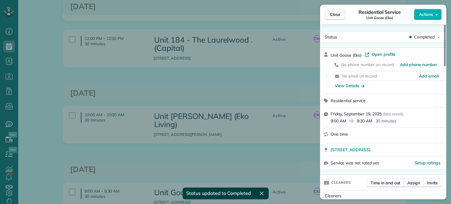
click at [333, 12] on span "Close" at bounding box center [335, 14] width 11 height 6
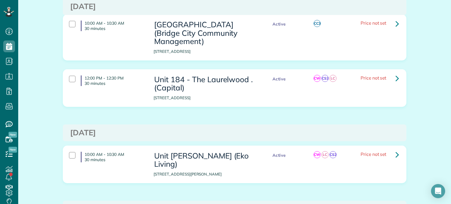
scroll to position [147, 0]
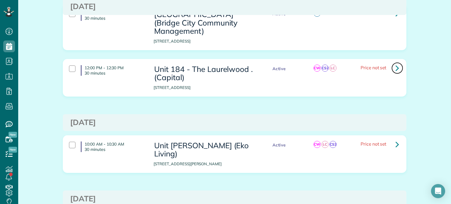
click at [396, 67] on icon at bounding box center [398, 68] width 4 height 10
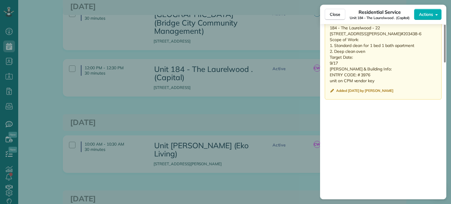
scroll to position [469, 0]
